Goal: Register for event/course

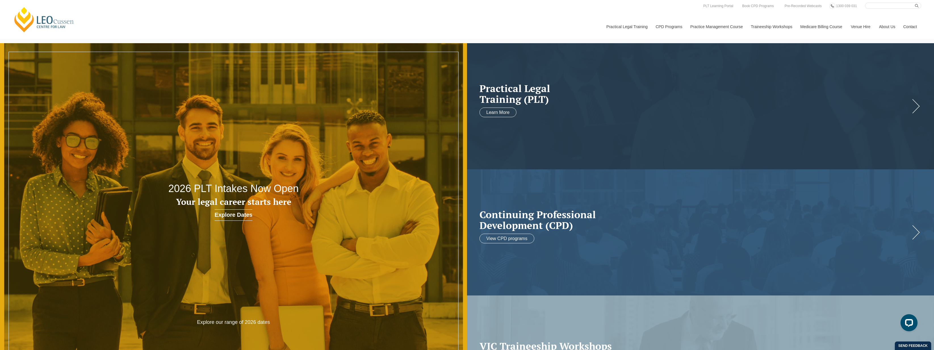
click at [236, 212] on link "Explore Dates" at bounding box center [234, 214] width 38 height 11
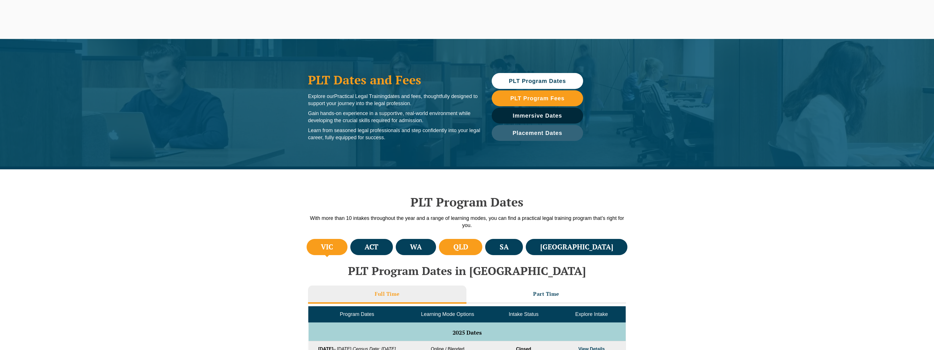
click at [468, 249] on h4 "QLD" at bounding box center [460, 246] width 15 height 9
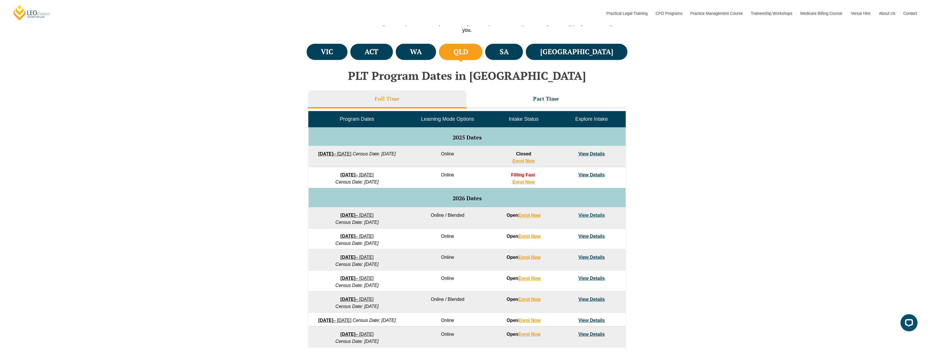
scroll to position [199, 0]
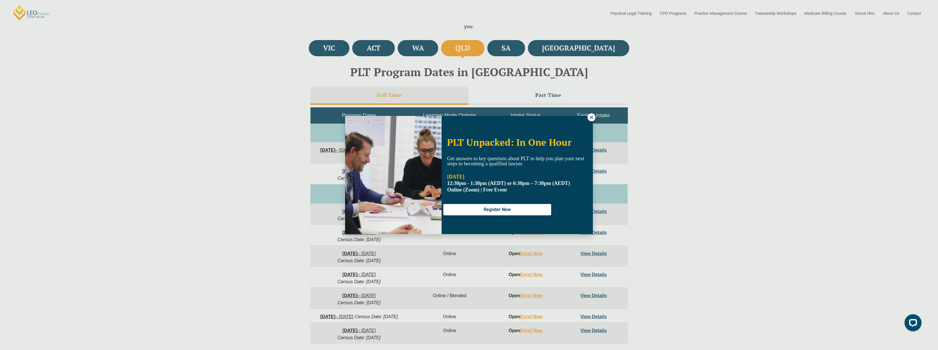
click at [593, 116] on icon at bounding box center [591, 117] width 5 height 5
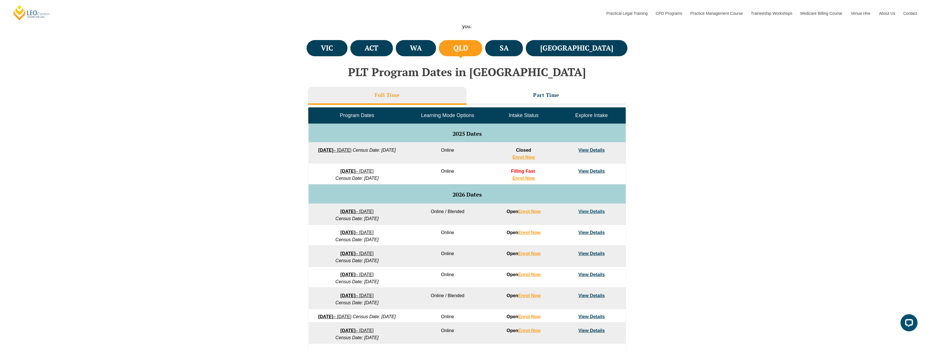
click at [598, 211] on link "View Details" at bounding box center [591, 211] width 26 height 5
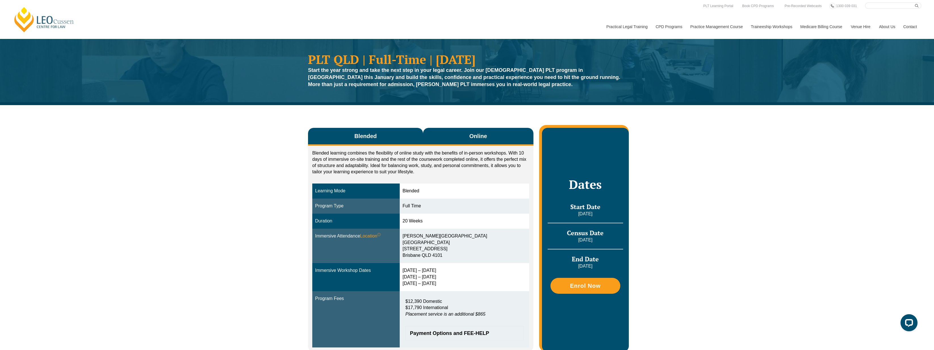
click at [497, 133] on button "Online" at bounding box center [478, 137] width 110 height 18
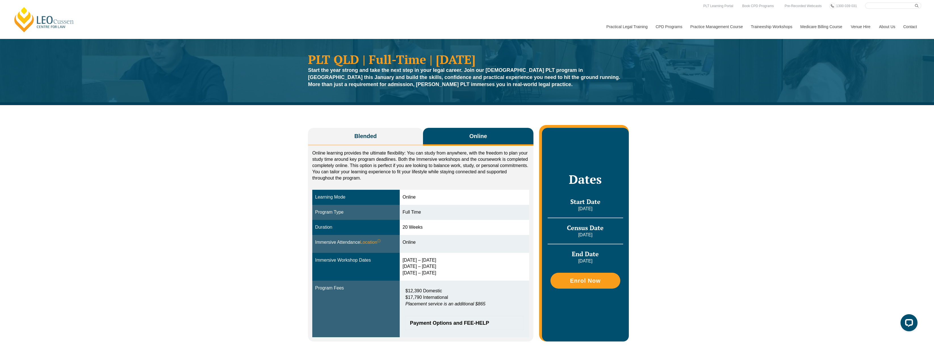
click at [75, 160] on div "Blended Online Blended learning combines the flexibility of online study with t…" at bounding box center [467, 231] width 934 height 253
